Goal: Task Accomplishment & Management: Use online tool/utility

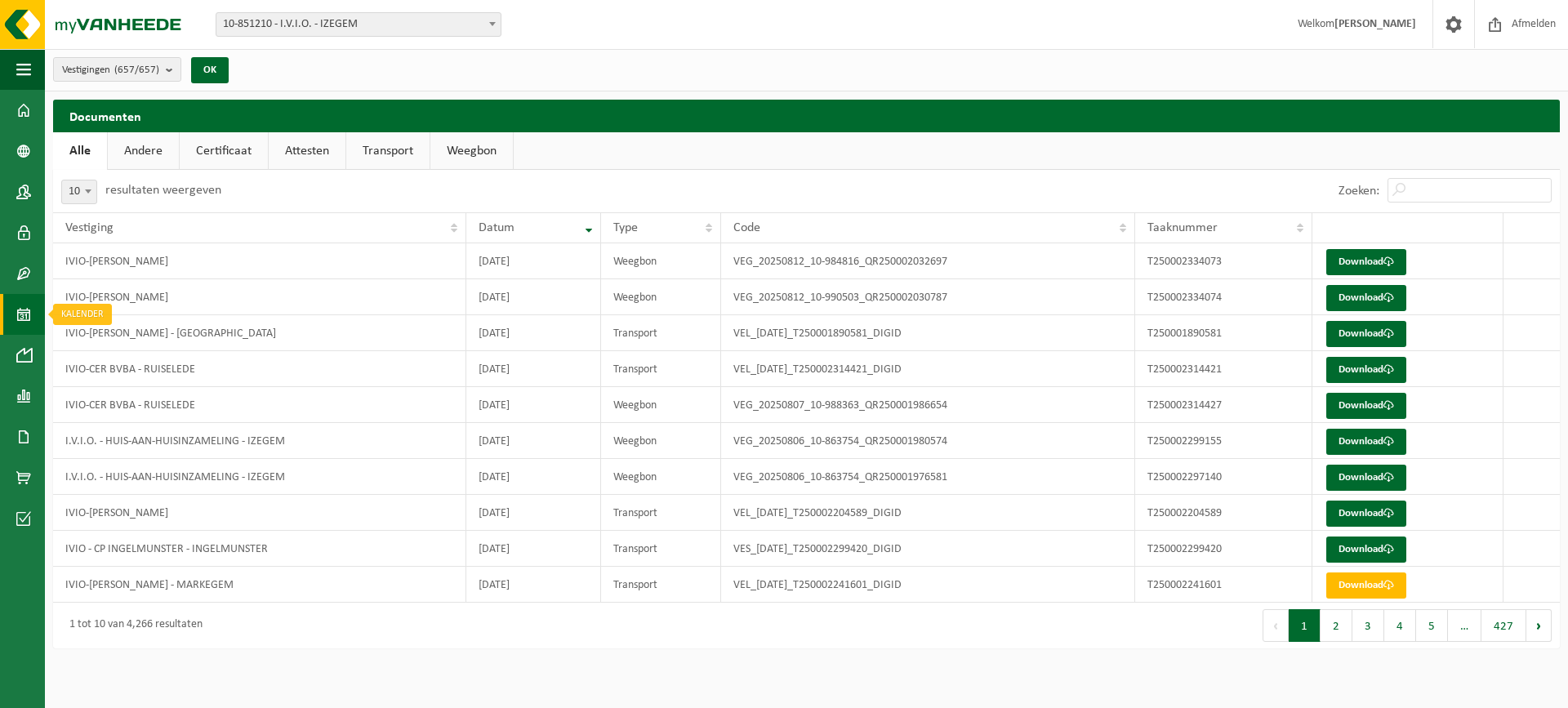
click at [15, 320] on link "Kalender" at bounding box center [22, 314] width 45 height 41
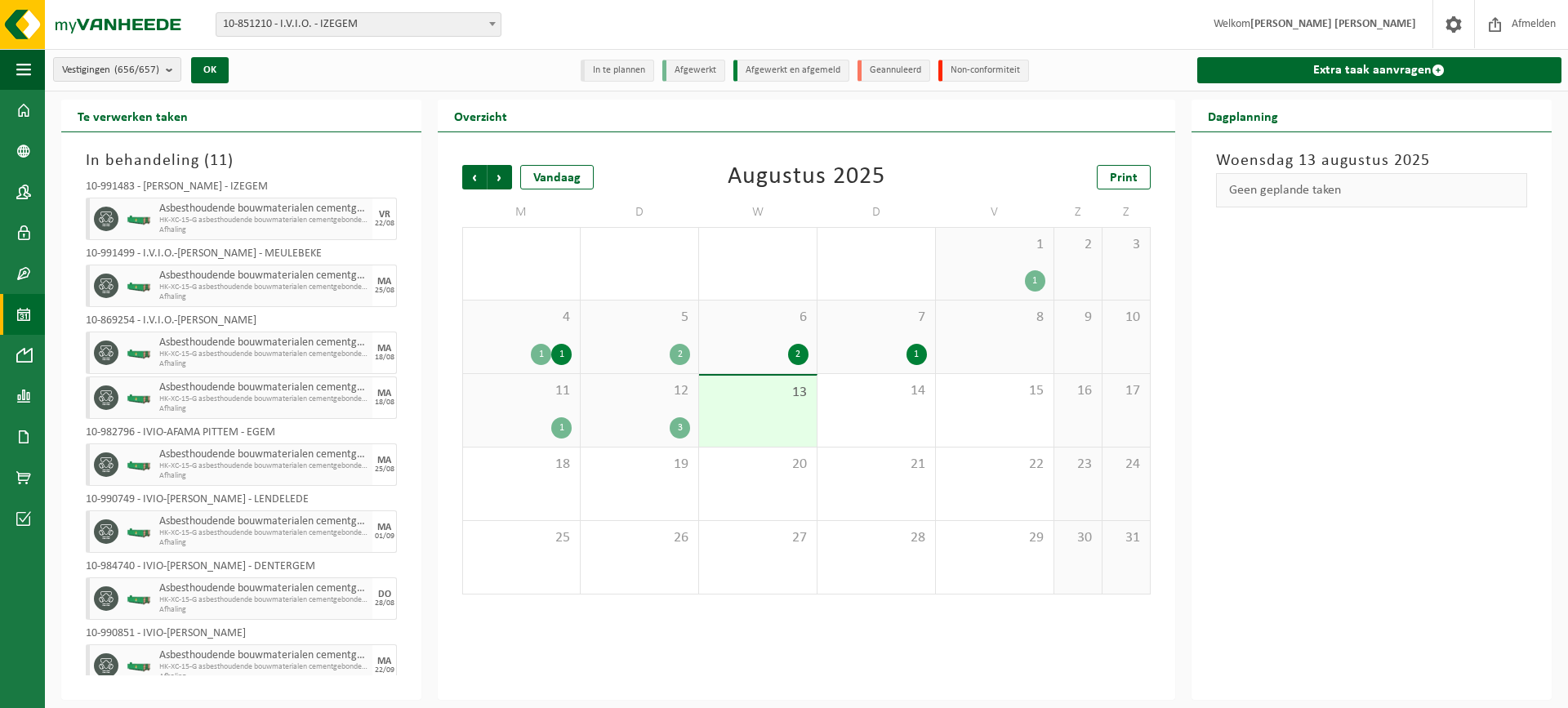
click at [754, 412] on div "13" at bounding box center [757, 411] width 117 height 71
click at [258, 35] on span "10-851210 - I.V.I.O. - IZEGEM" at bounding box center [358, 24] width 284 height 23
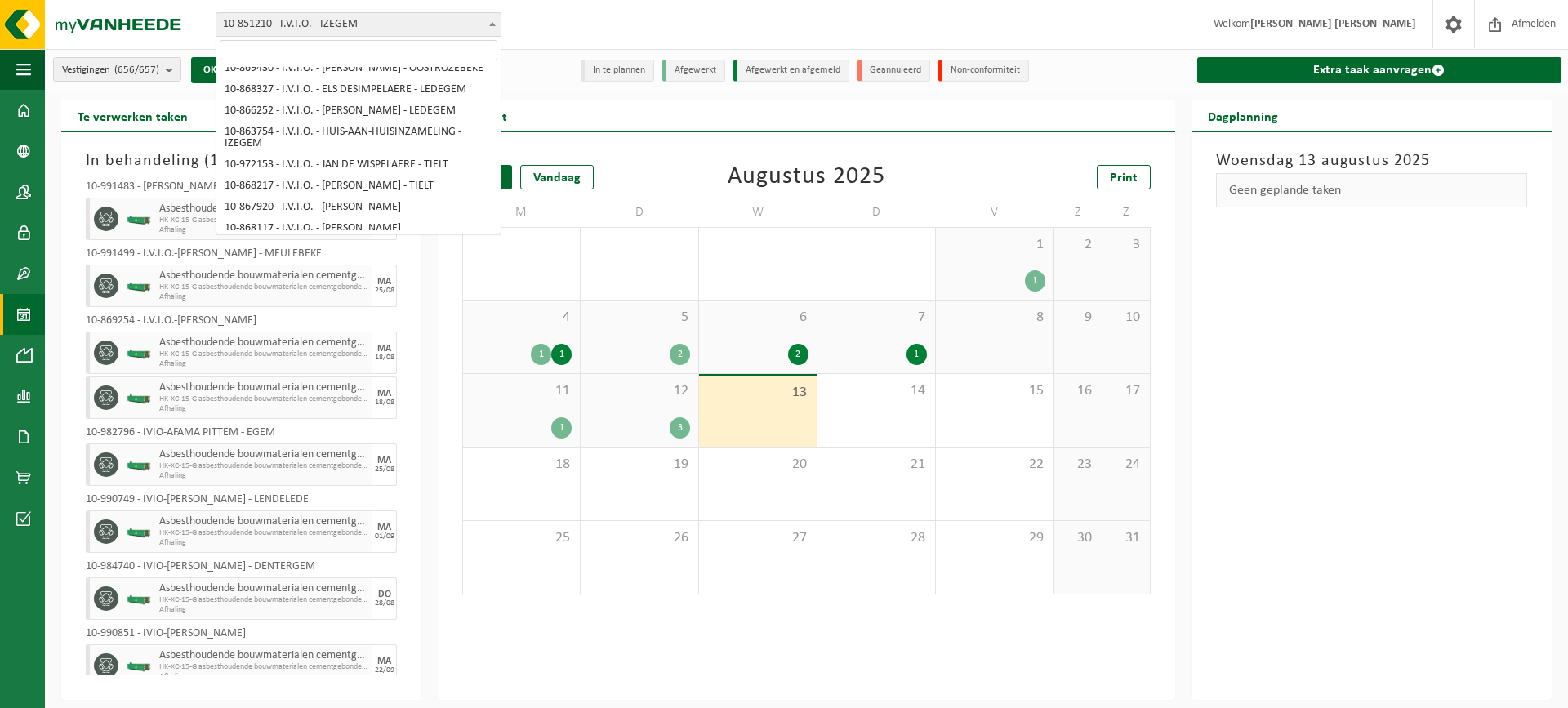
scroll to position [163, 0]
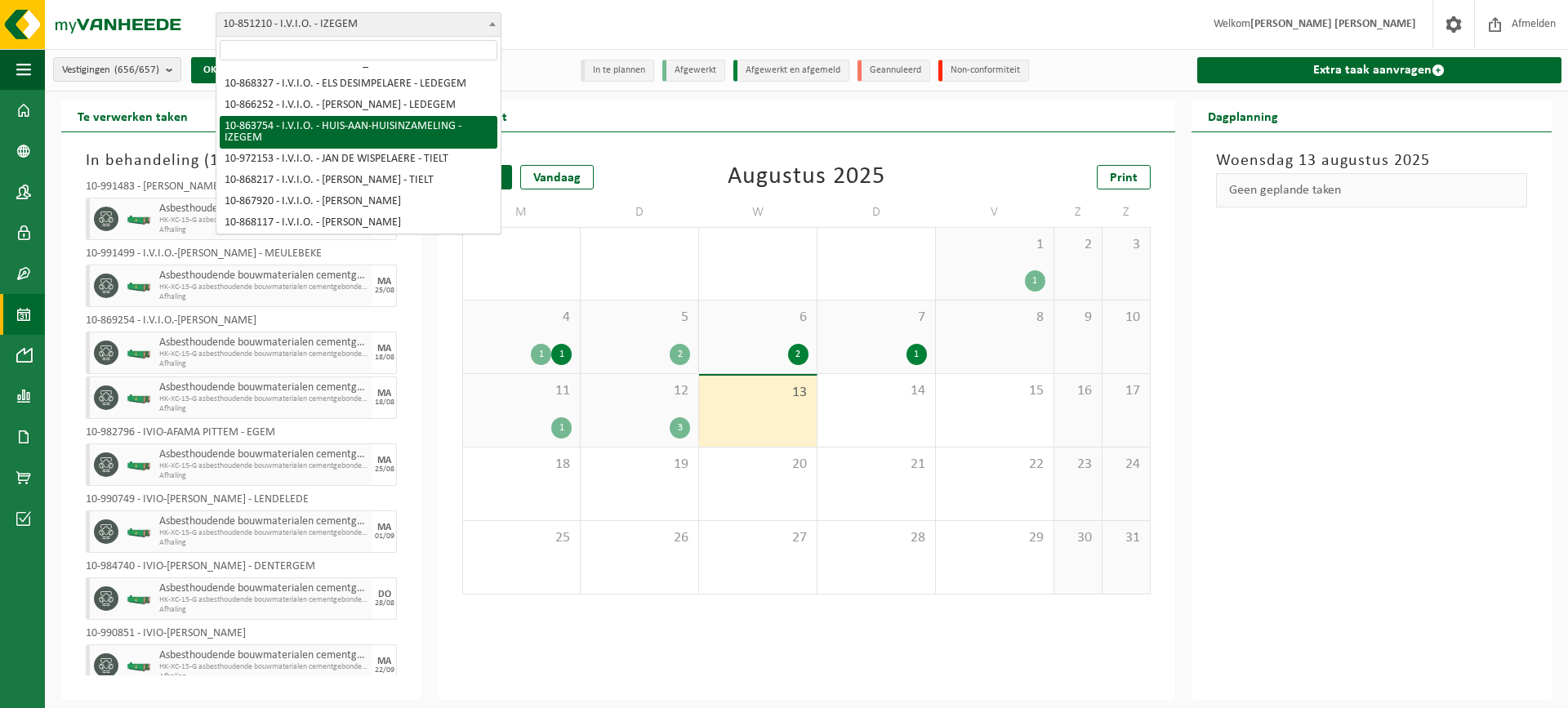
select select "101903"
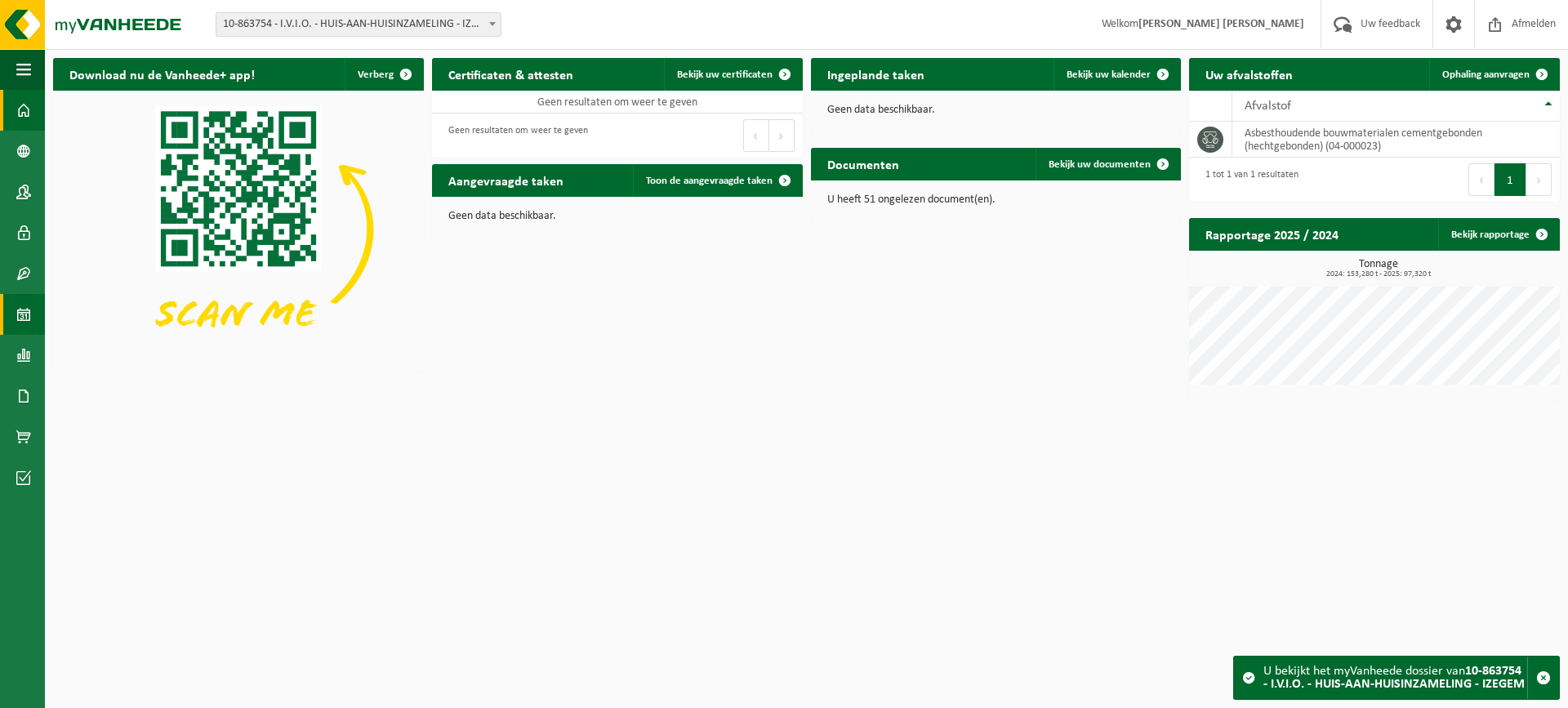
click at [29, 313] on span at bounding box center [24, 314] width 15 height 41
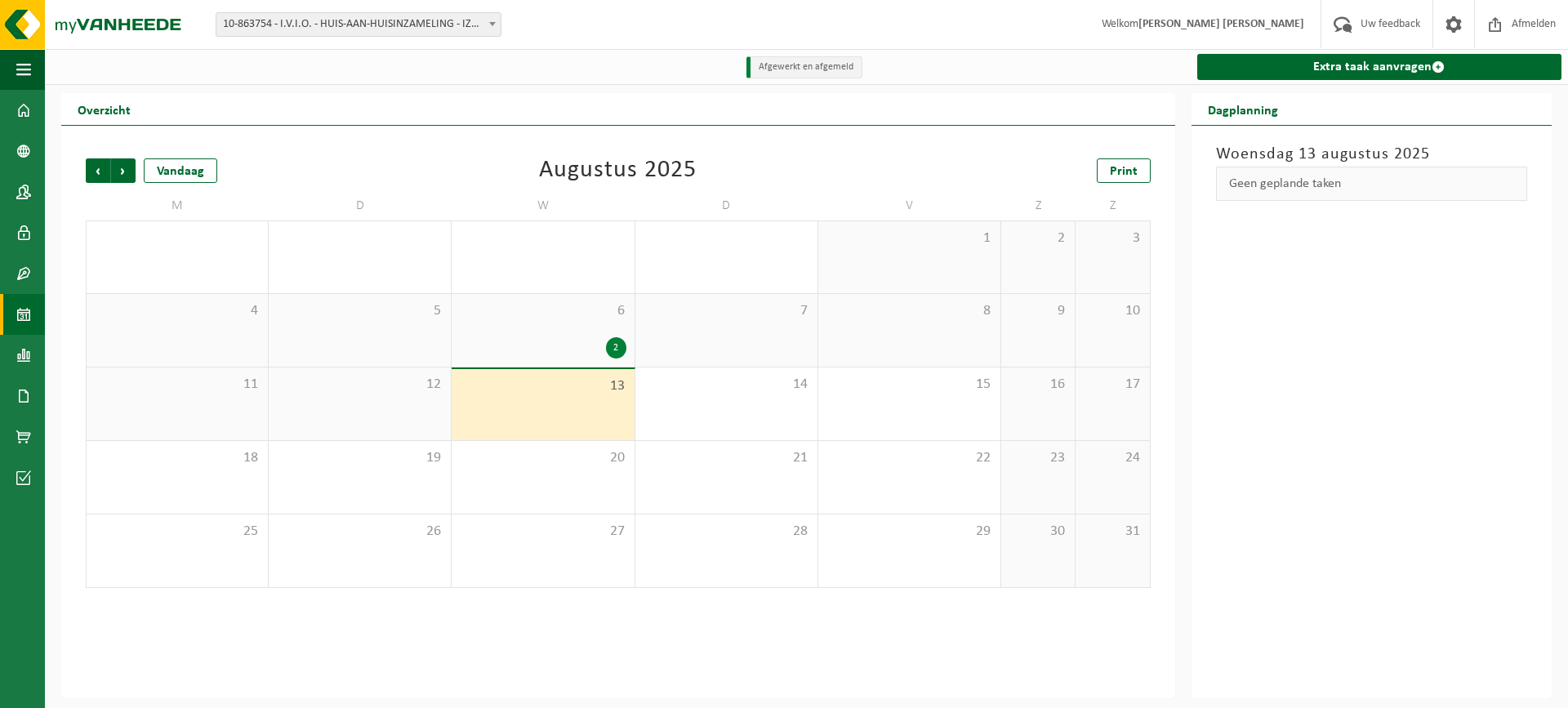
click at [549, 397] on div "13" at bounding box center [542, 404] width 182 height 71
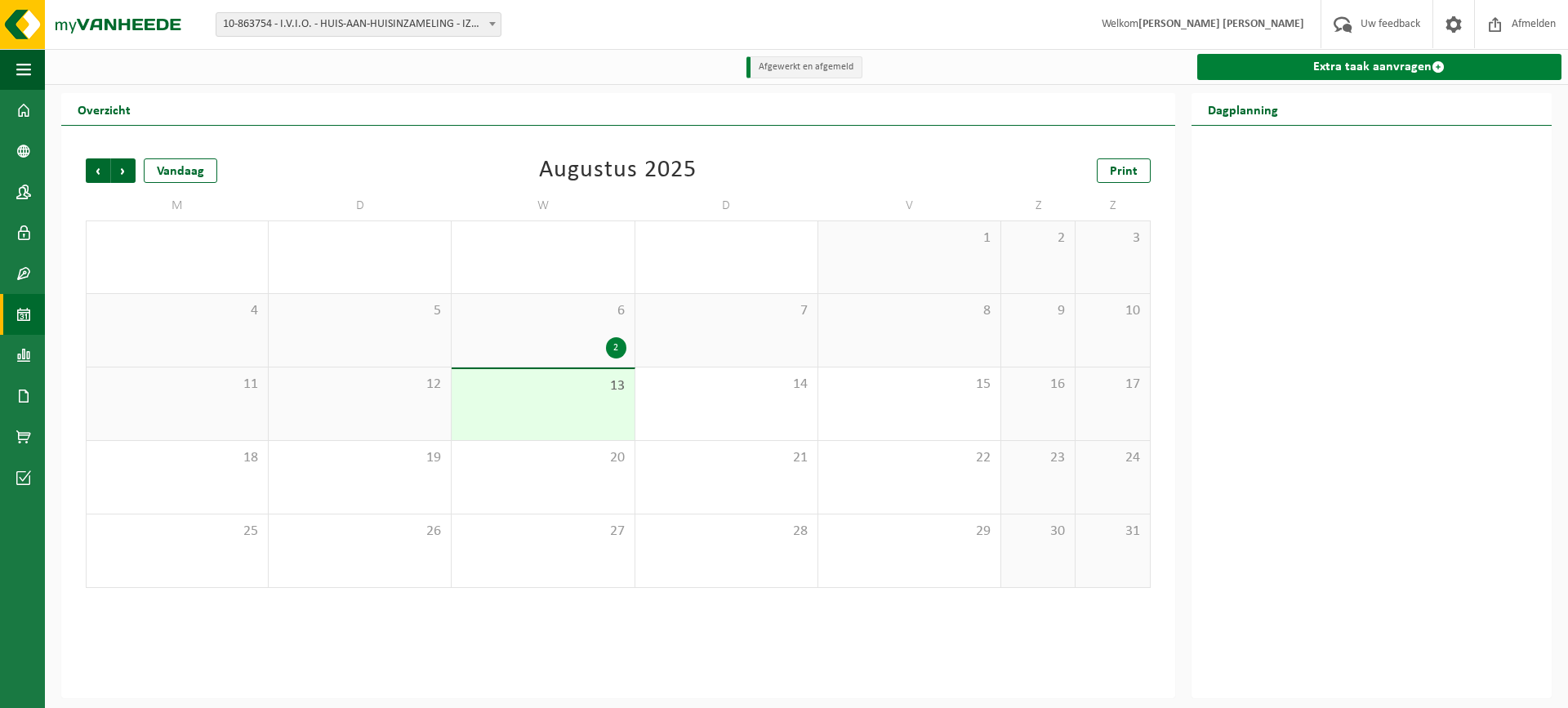
click at [1225, 66] on link "Extra taak aanvragen" at bounding box center [1380, 66] width 364 height 26
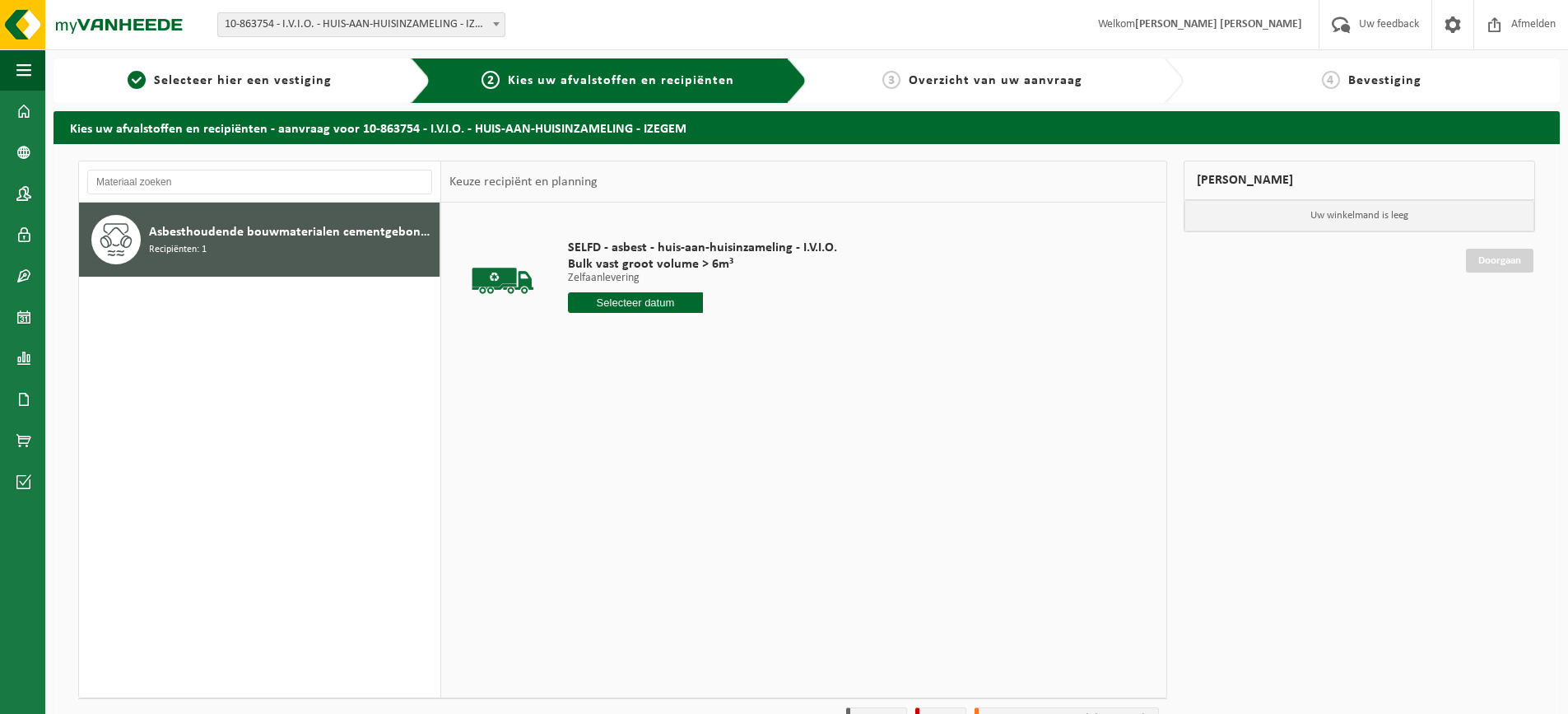
click at [578, 300] on input "text" at bounding box center [635, 303] width 135 height 20
click at [637, 449] on div "13" at bounding box center [640, 449] width 29 height 26
type input "Van [DATE]"
